Goal: Navigation & Orientation: Find specific page/section

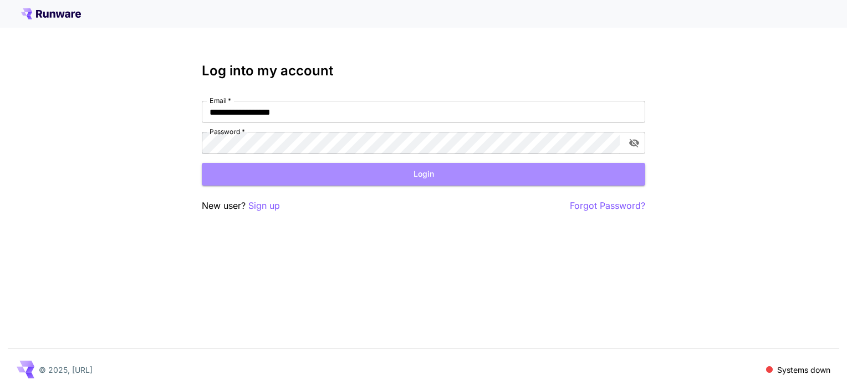
click at [438, 181] on button "Login" at bounding box center [423, 174] width 443 height 23
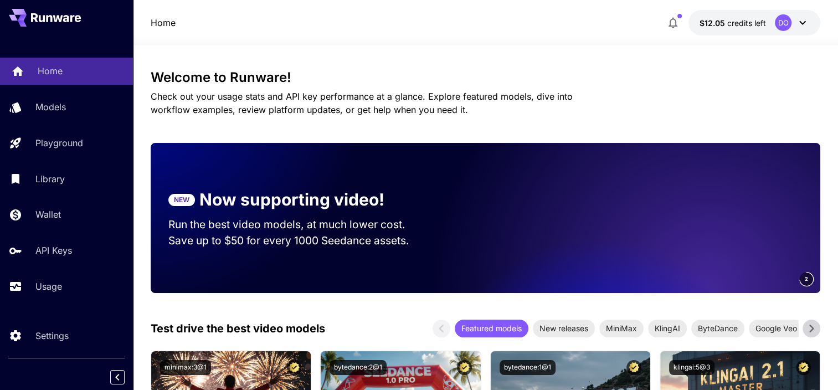
click at [56, 70] on p "Home" at bounding box center [50, 70] width 25 height 13
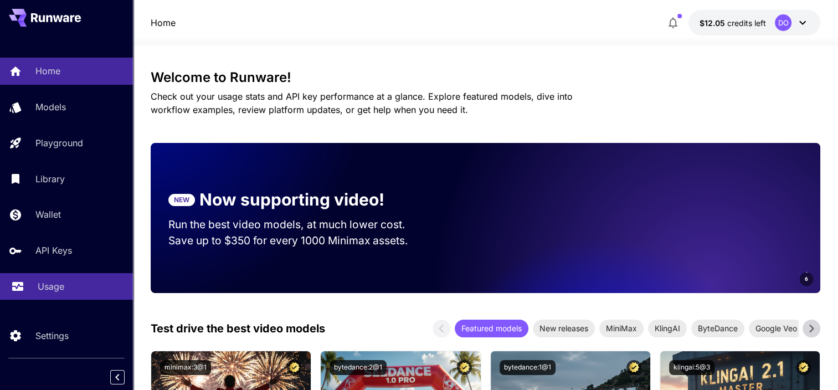
click at [40, 285] on p "Usage" at bounding box center [51, 286] width 27 height 13
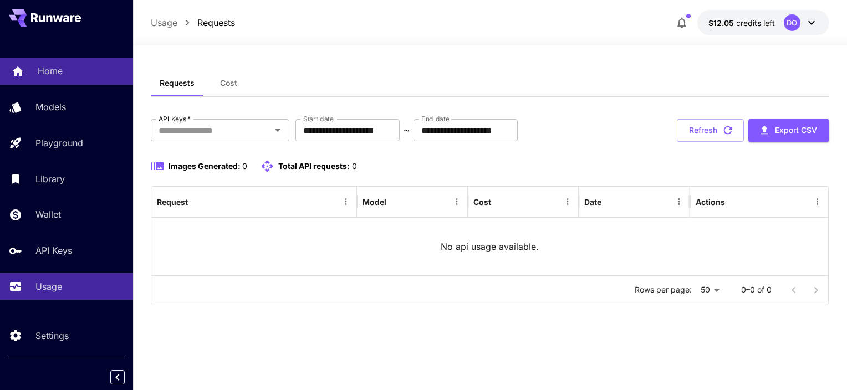
click at [69, 76] on div "Home" at bounding box center [81, 70] width 86 height 13
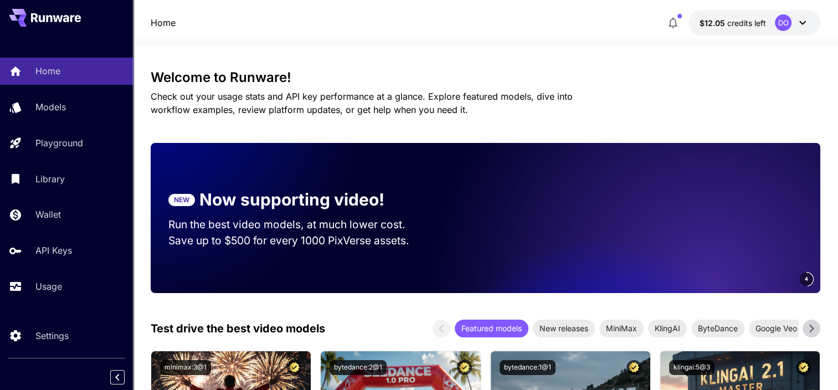
click at [631, 230] on video at bounding box center [665, 218] width 310 height 150
